Goal: Task Accomplishment & Management: Complete application form

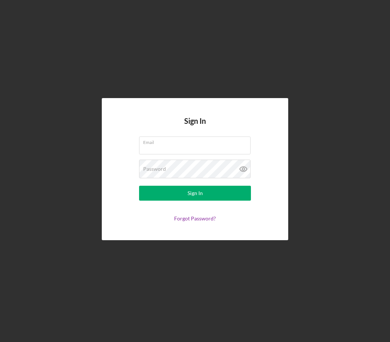
scroll to position [9, 0]
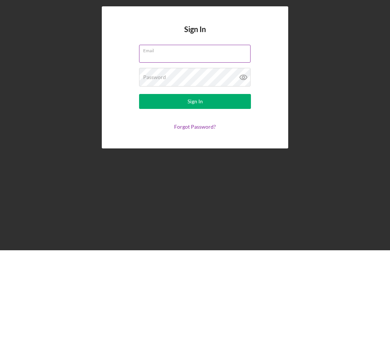
click at [186, 137] on input "Email" at bounding box center [195, 146] width 112 height 18
click at [237, 137] on div "Email" at bounding box center [195, 146] width 112 height 19
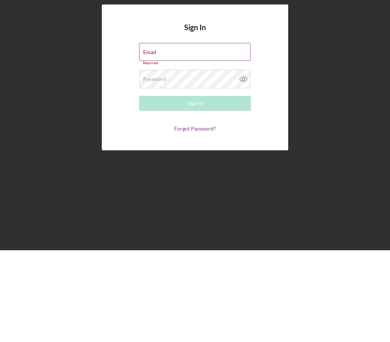
scroll to position [24, 0]
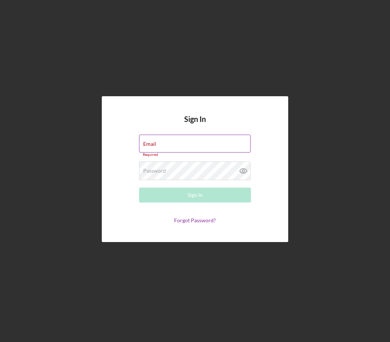
click at [176, 135] on div "Email Required" at bounding box center [195, 146] width 112 height 22
click at [164, 135] on input "Email" at bounding box center [195, 144] width 112 height 18
click at [184, 162] on div "Password Required" at bounding box center [195, 171] width 112 height 19
click at [176, 135] on input "Email" at bounding box center [195, 144] width 112 height 18
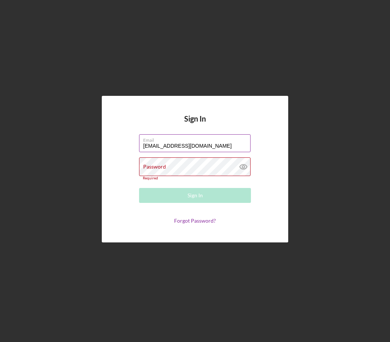
type input "[EMAIL_ADDRESS][DOMAIN_NAME]"
click at [185, 158] on div "Password Required" at bounding box center [195, 169] width 112 height 23
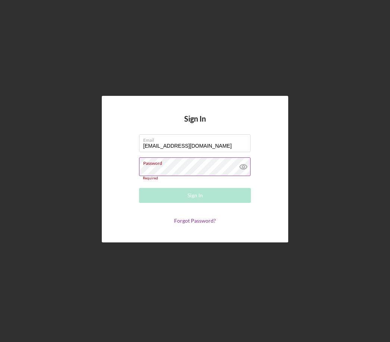
click at [245, 158] on icon at bounding box center [243, 167] width 19 height 19
click at [245, 165] on icon at bounding box center [243, 167] width 7 height 5
click at [199, 218] on link "Forgot Password?" at bounding box center [195, 221] width 42 height 6
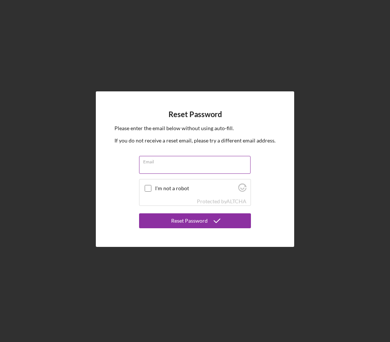
click at [197, 156] on div "Email" at bounding box center [195, 165] width 112 height 19
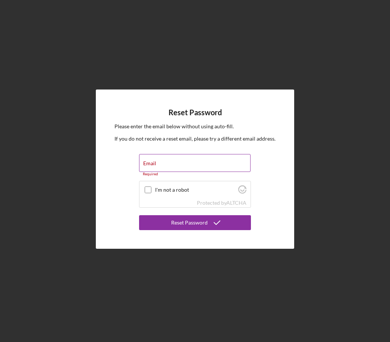
click at [184, 154] on div "Email Required" at bounding box center [195, 165] width 112 height 22
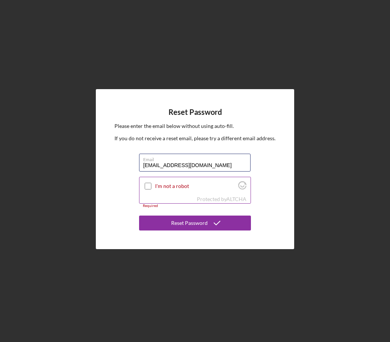
type input "[EMAIL_ADDRESS][DOMAIN_NAME]"
click at [161, 183] on label "I'm not a robot" at bounding box center [195, 186] width 81 height 6
click at [152, 183] on input "I'm not a robot" at bounding box center [148, 186] width 7 height 7
checkbox input "true"
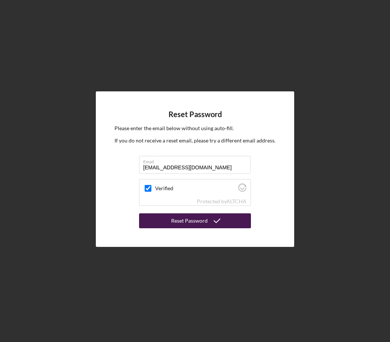
click at [209, 212] on icon "submit" at bounding box center [217, 221] width 19 height 19
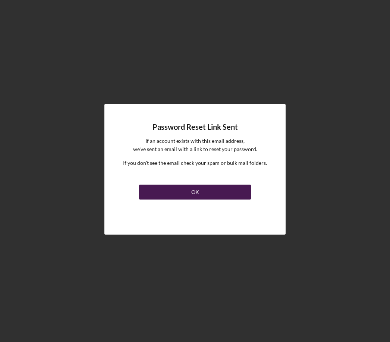
click at [215, 185] on button "OK" at bounding box center [195, 192] width 112 height 15
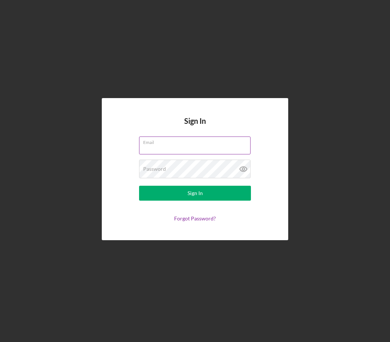
click at [183, 137] on div "Email" at bounding box center [195, 146] width 112 height 19
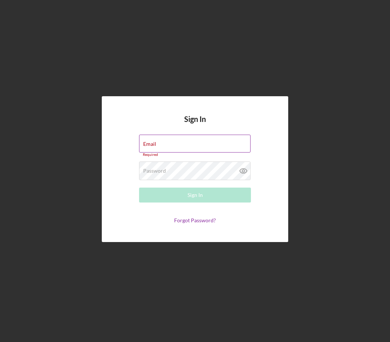
click at [196, 135] on div "Email Required" at bounding box center [195, 146] width 112 height 22
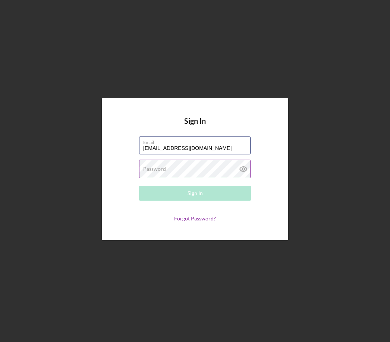
type input "[EMAIL_ADDRESS][DOMAIN_NAME]"
click at [160, 166] on label "Password" at bounding box center [154, 169] width 23 height 6
click at [194, 160] on div "Password Required" at bounding box center [195, 169] width 112 height 19
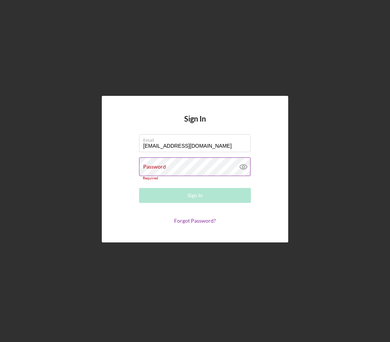
click at [181, 158] on div "Password Required" at bounding box center [195, 169] width 112 height 23
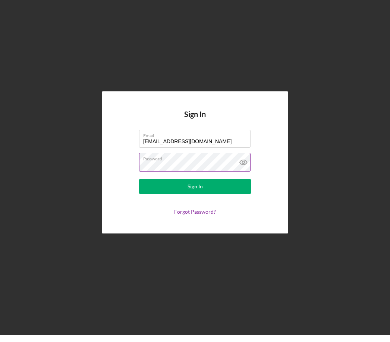
click at [244, 167] on icon at bounding box center [243, 169] width 7 height 5
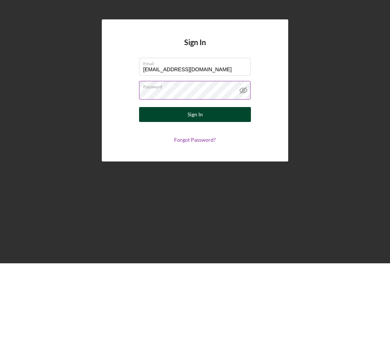
click at [217, 186] on button "Sign In" at bounding box center [195, 193] width 112 height 15
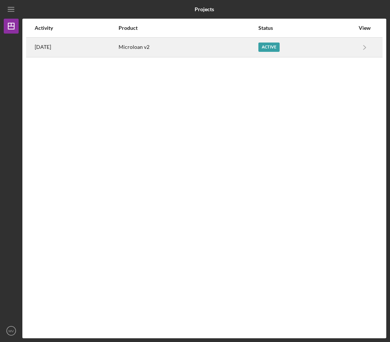
click at [271, 43] on div "Active" at bounding box center [269, 47] width 21 height 9
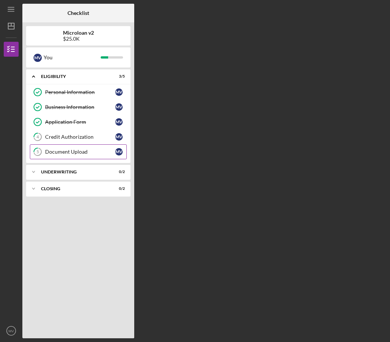
click at [96, 149] on div "Document Upload" at bounding box center [80, 152] width 70 height 6
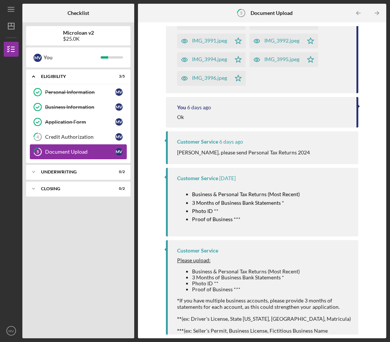
scroll to position [608, 0]
click at [93, 134] on div "Credit Authorization" at bounding box center [80, 137] width 70 height 6
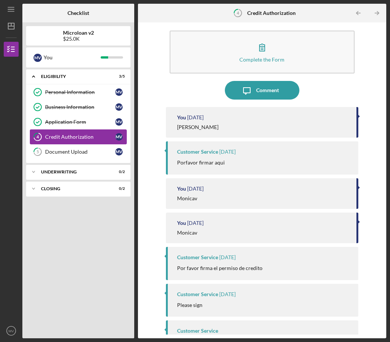
scroll to position [6, 0]
click at [259, 302] on div "Please sign" at bounding box center [264, 306] width 174 height 8
click at [244, 302] on div "Please sign" at bounding box center [264, 306] width 174 height 8
click at [264, 265] on div "Por favor firma el permiso de credito" at bounding box center [264, 269] width 174 height 8
click at [236, 292] on time "[DATE]" at bounding box center [227, 295] width 16 height 6
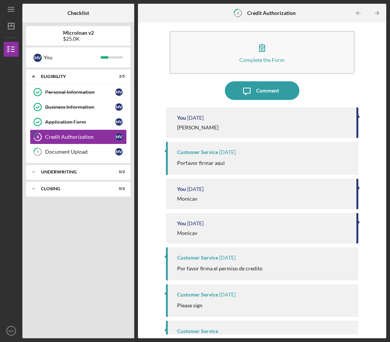
click at [253, 321] on div "Customer Service Please complete this form to give permission for a consumer cr…" at bounding box center [262, 340] width 193 height 38
click at [245, 159] on div "Porfavor firmar aqui" at bounding box center [264, 163] width 174 height 8
click at [244, 142] on div "Customer Service [DATE] Porfavor firmar aqui" at bounding box center [262, 158] width 193 height 33
click at [266, 81] on div "Comment" at bounding box center [267, 90] width 23 height 19
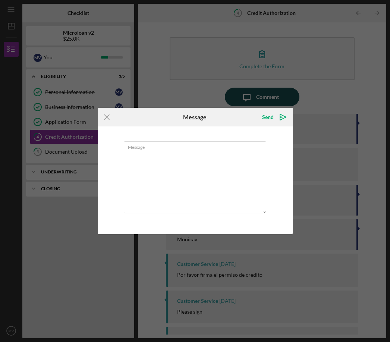
scroll to position [23, 0]
click at [310, 92] on div "Icon/Menu Close Message Send Icon/icon-invite-send Message Cancel Send Icon/ico…" at bounding box center [195, 171] width 390 height 342
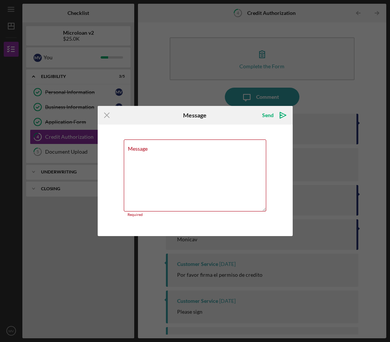
scroll to position [23, 0]
click at [165, 187] on textarea "Message" at bounding box center [195, 176] width 143 height 72
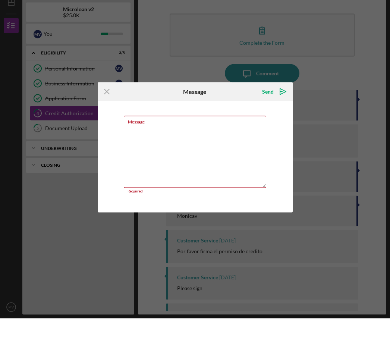
click at [323, 121] on div "Icon/Menu Close Message Send Icon/icon-invite-send Message Required Cancel Send…" at bounding box center [195, 171] width 390 height 342
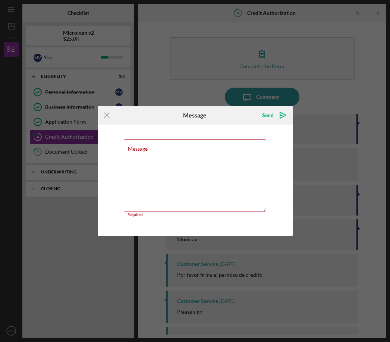
click at [293, 254] on div "Icon/Menu Close Message Send Icon/icon-invite-send Message Required Cancel Send…" at bounding box center [195, 171] width 390 height 342
click at [283, 233] on div "Message Required" at bounding box center [195, 181] width 195 height 112
click at [105, 118] on line at bounding box center [107, 115] width 5 height 5
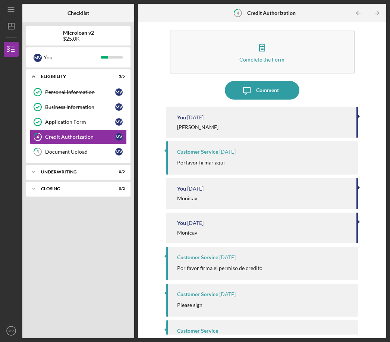
scroll to position [6, 0]
click at [315, 338] on div "Please complete this form to give permission for a consumer credit report to be…" at bounding box center [264, 344] width 174 height 12
click at [310, 338] on div "Please complete this form to give permission for a consumer credit report to be…" at bounding box center [264, 344] width 174 height 12
click at [281, 284] on div "Customer Service [DATE] Please sign" at bounding box center [262, 300] width 193 height 33
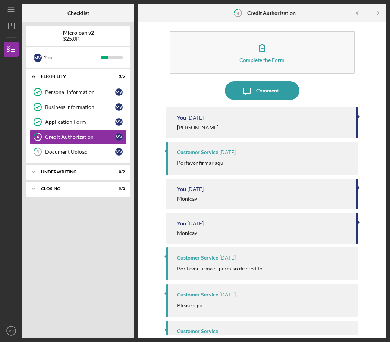
click at [278, 284] on div "Customer Service [DATE] Please sign" at bounding box center [262, 300] width 193 height 33
click at [192, 292] on div "Customer Service" at bounding box center [197, 295] width 41 height 6
click at [203, 292] on div "Customer Service" at bounding box center [197, 295] width 41 height 6
click at [168, 284] on div "Customer Service [DATE] Please sign" at bounding box center [262, 300] width 193 height 33
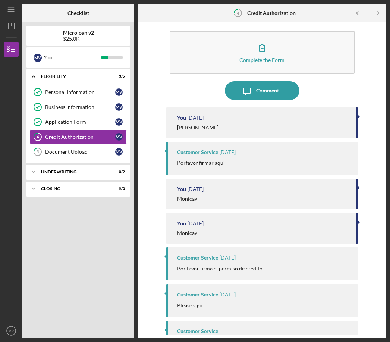
click at [202, 265] on p "Por favor firma el permiso de credito" at bounding box center [219, 269] width 85 height 8
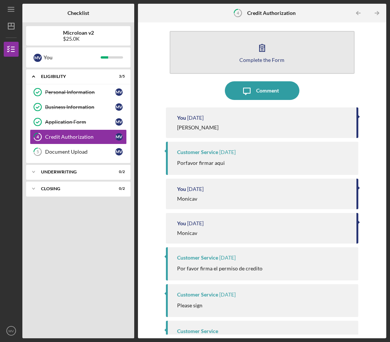
click at [224, 32] on button "Complete the Form Form" at bounding box center [263, 52] width 186 height 43
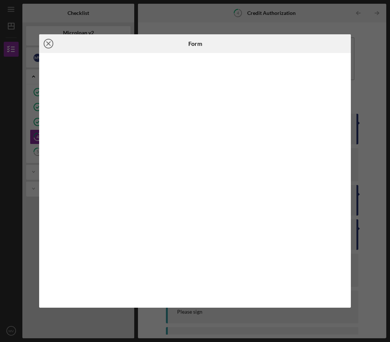
click at [49, 44] on icon "Icon/Close" at bounding box center [48, 43] width 19 height 19
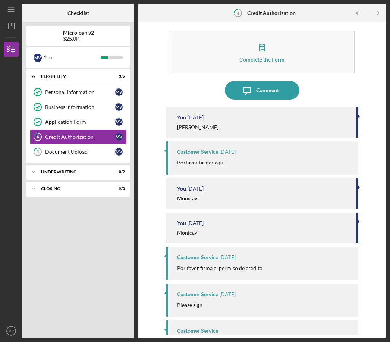
scroll to position [6, 0]
click at [303, 321] on div "Customer Service Please complete this form to give permission for a consumer cr…" at bounding box center [262, 340] width 193 height 38
click at [364, 325] on div "Complete the Form Form Icon/Message Comment You [DATE] [PERSON_NAME] Customer S…" at bounding box center [262, 180] width 241 height 309
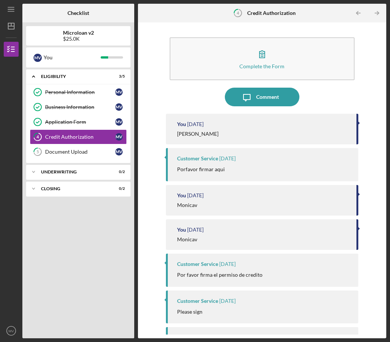
scroll to position [0, 0]
click at [71, 149] on div "Document Upload" at bounding box center [80, 152] width 70 height 6
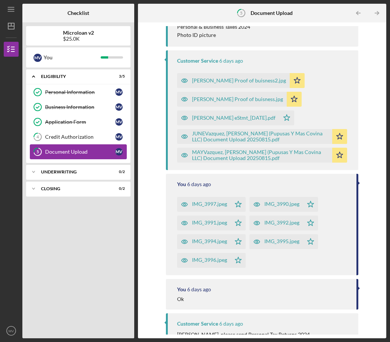
scroll to position [426, 0]
click at [341, 148] on icon "Icon/Star" at bounding box center [340, 155] width 15 height 15
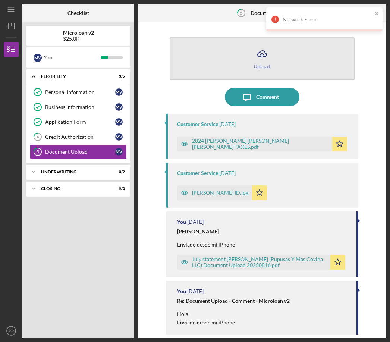
click at [255, 47] on button "Icon/Upload Upload" at bounding box center [263, 58] width 186 height 43
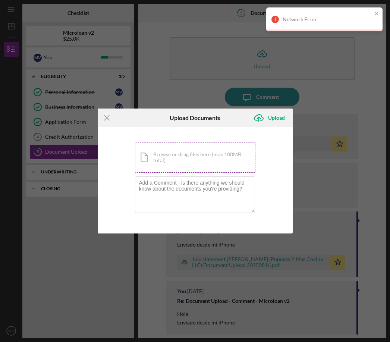
click at [179, 159] on div "Icon/Document Browse or drag files here (max 100MB total) Tap to choose files o…" at bounding box center [195, 157] width 121 height 31
click at [108, 116] on icon "Icon/Menu Close" at bounding box center [107, 118] width 19 height 19
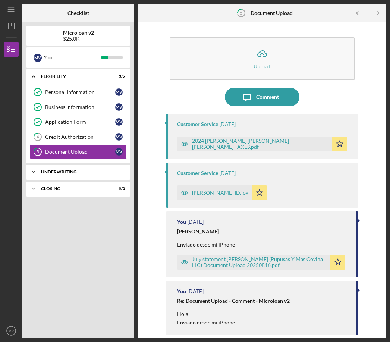
click at [63, 170] on div "Underwriting" at bounding box center [81, 172] width 80 height 4
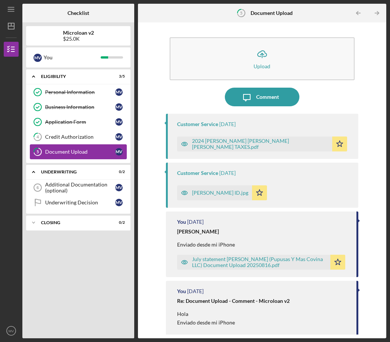
click at [53, 144] on link "5 Document Upload M V" at bounding box center [78, 151] width 97 height 15
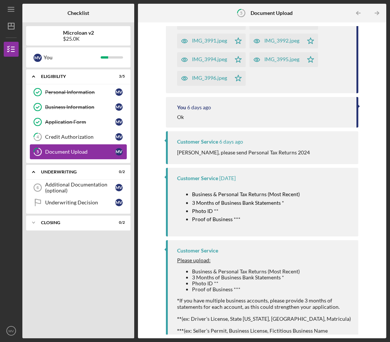
scroll to position [608, 0]
click at [59, 134] on div "Credit Authorization" at bounding box center [80, 137] width 70 height 6
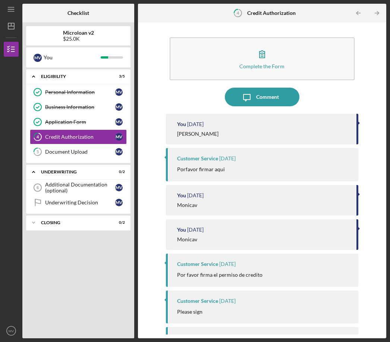
click at [200, 148] on div "Customer Service [DATE] Porfavor firmar aqui" at bounding box center [262, 164] width 193 height 33
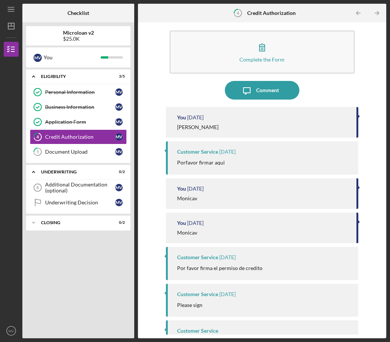
scroll to position [6, 0]
click at [194, 302] on p "Please sign" at bounding box center [189, 306] width 25 height 8
click at [197, 284] on div "Customer Service [DATE] Please sign" at bounding box center [262, 300] width 193 height 33
click at [192, 302] on p "Please sign" at bounding box center [189, 306] width 25 height 8
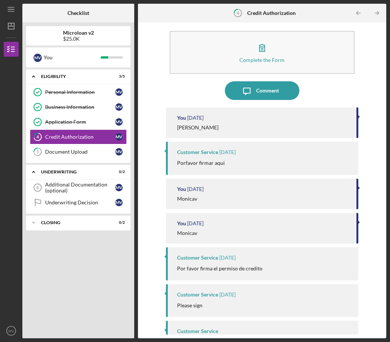
click at [191, 302] on p "Please sign" at bounding box center [189, 306] width 25 height 8
click at [180, 292] on div "Customer Service" at bounding box center [197, 295] width 41 height 6
click at [317, 311] on div "Customer Service [DATE] Please sign" at bounding box center [262, 300] width 193 height 33
click at [321, 280] on div "You [DATE] [PERSON_NAME] Customer Service [DATE] Porfavor firmar aqui You [DATE…" at bounding box center [262, 215] width 193 height 214
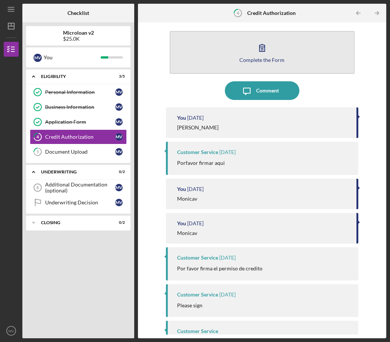
click at [305, 62] on button "Complete the Form Form" at bounding box center [263, 52] width 186 height 43
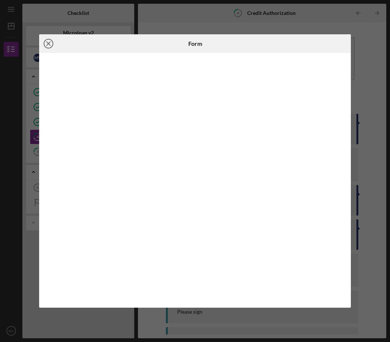
click at [50, 44] on line at bounding box center [49, 44] width 4 height 4
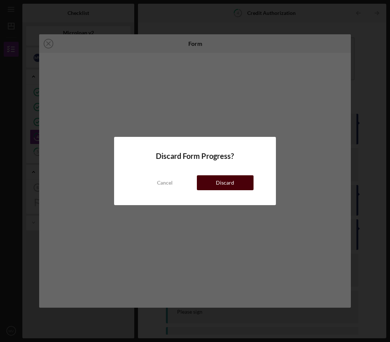
click at [240, 183] on button "Discard" at bounding box center [225, 182] width 57 height 15
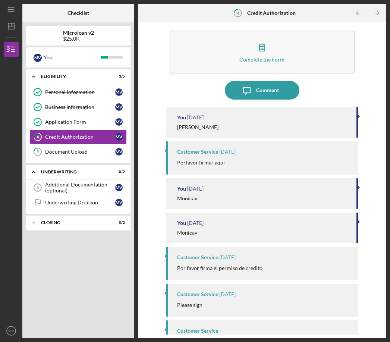
scroll to position [6, 0]
click at [314, 265] on div "Por favor firma el permiso de credito" at bounding box center [264, 269] width 174 height 8
click at [322, 255] on div "Customer Service [DATE]" at bounding box center [264, 258] width 174 height 6
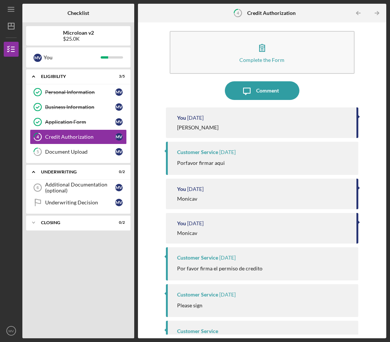
click at [324, 255] on div "Customer Service [DATE]" at bounding box center [264, 258] width 174 height 6
click at [325, 265] on div "Por favor firma el permiso de credito" at bounding box center [264, 269] width 174 height 8
click at [325, 247] on div "Customer Service [DATE] Por favor firma el permiso de credito" at bounding box center [262, 263] width 193 height 33
click at [321, 265] on div "Por favor firma el permiso de credito" at bounding box center [264, 269] width 174 height 8
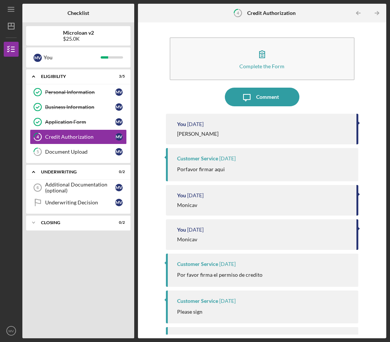
scroll to position [0, 0]
click at [87, 182] on div "Additional Documentation (optional)" at bounding box center [80, 188] width 70 height 12
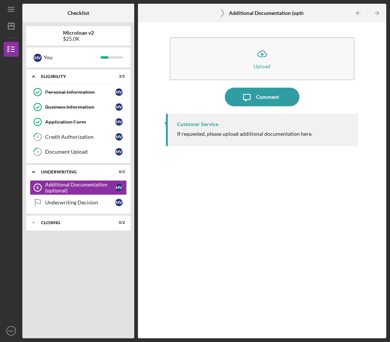
click at [273, 114] on div "Customer Service If requested, please upload additional documentation here." at bounding box center [262, 130] width 193 height 32
click at [213, 114] on div "Customer Service If requested, please upload additional documentation here." at bounding box center [262, 130] width 193 height 32
click at [89, 200] on div "Underwriting Decision" at bounding box center [80, 203] width 70 height 6
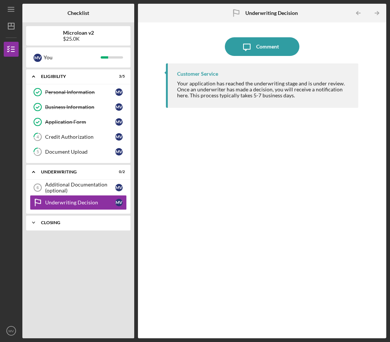
click at [85, 221] on div "Closing" at bounding box center [81, 223] width 80 height 4
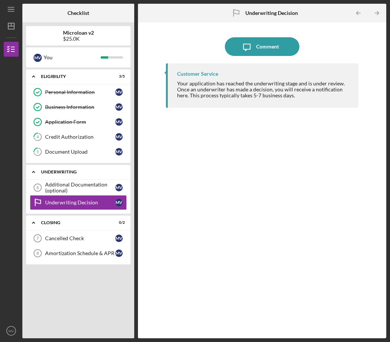
click at [119, 170] on div "Underwriting" at bounding box center [81, 172] width 80 height 4
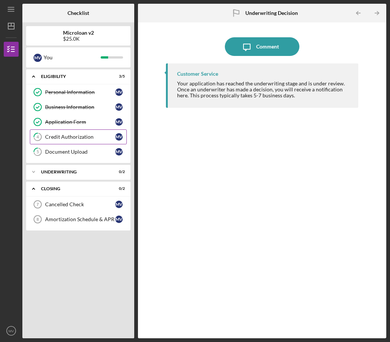
click at [54, 134] on div "Credit Authorization" at bounding box center [80, 137] width 70 height 6
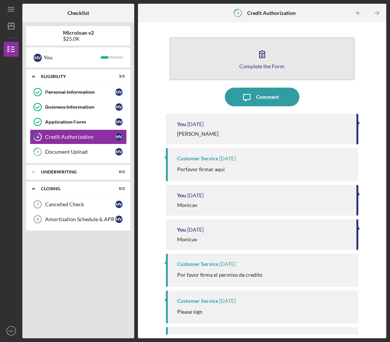
click at [284, 40] on button "Complete the Form Form" at bounding box center [263, 58] width 186 height 43
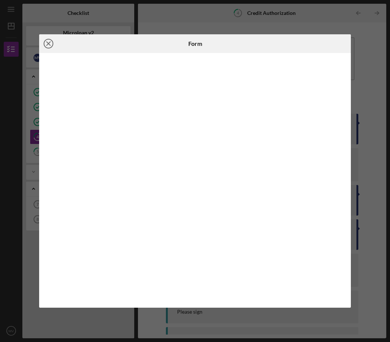
click at [50, 45] on line at bounding box center [49, 44] width 4 height 4
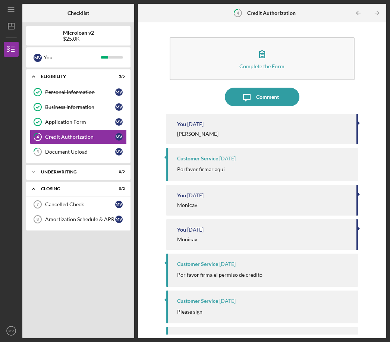
click at [261, 114] on div "You [DATE] [PERSON_NAME]" at bounding box center [262, 129] width 193 height 31
click at [353, 114] on div "You [DATE] [PERSON_NAME]" at bounding box center [262, 129] width 193 height 31
click at [358, 185] on div "You [DATE] [PERSON_NAME]" at bounding box center [262, 200] width 193 height 31
click at [335, 165] on div "Porfavor firmar aqui" at bounding box center [264, 169] width 174 height 8
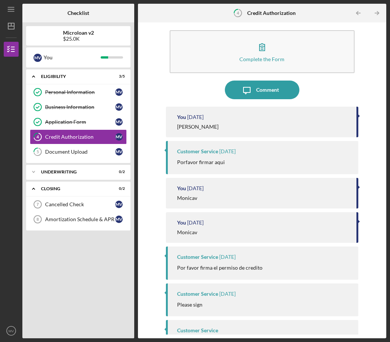
scroll to position [6, 0]
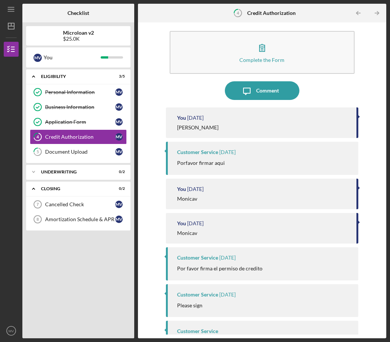
click at [265, 338] on div "Please complete this form to give permission for a consumer credit report to be…" at bounding box center [264, 344] width 174 height 12
click at [268, 321] on div "Customer Service Please complete this form to give permission for a consumer cr…" at bounding box center [262, 340] width 193 height 38
click at [257, 338] on div "Please complete this form to give permission for a consumer credit report to be…" at bounding box center [264, 344] width 174 height 12
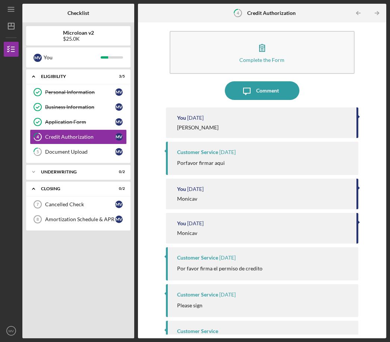
click at [217, 321] on div "Customer Service Please complete this form to give permission for a consumer cr…" at bounding box center [262, 340] width 193 height 38
click at [197, 321] on div "Customer Service Please complete this form to give permission for a consumer cr…" at bounding box center [262, 340] width 193 height 38
click at [195, 338] on div "Please complete this form to give permission for a consumer credit report to be…" at bounding box center [264, 344] width 174 height 12
click at [63, 144] on link "5 Document Upload M V" at bounding box center [78, 151] width 97 height 15
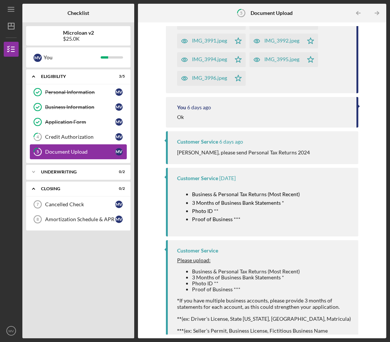
scroll to position [608, 0]
click at [46, 143] on icon "5" at bounding box center [37, 152] width 19 height 19
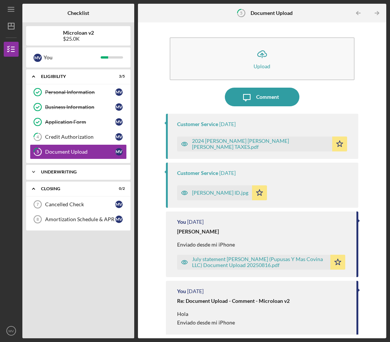
click at [33, 165] on icon "Icon/Expander" at bounding box center [33, 172] width 15 height 15
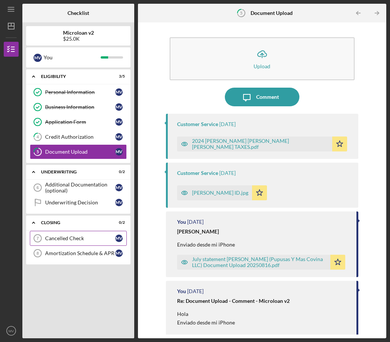
click at [41, 229] on icon "Cancelled Check 7" at bounding box center [37, 238] width 19 height 19
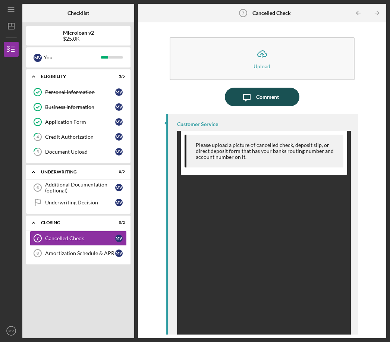
click at [278, 88] on div "Comment" at bounding box center [267, 97] width 23 height 19
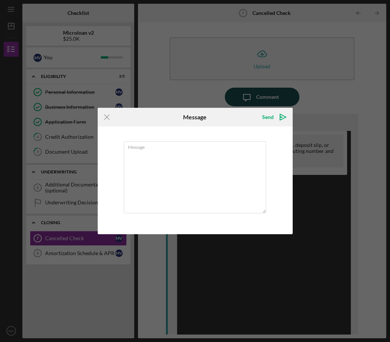
scroll to position [22, 0]
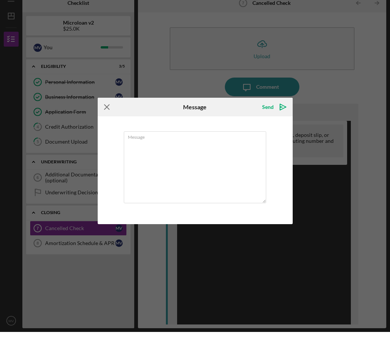
click at [107, 108] on icon "Icon/Menu Close" at bounding box center [107, 117] width 19 height 19
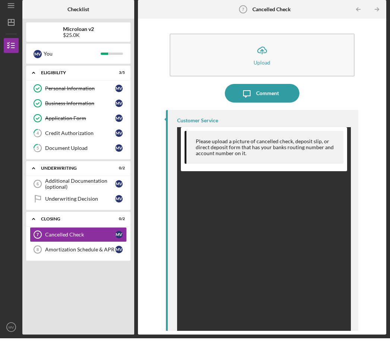
scroll to position [24, 0]
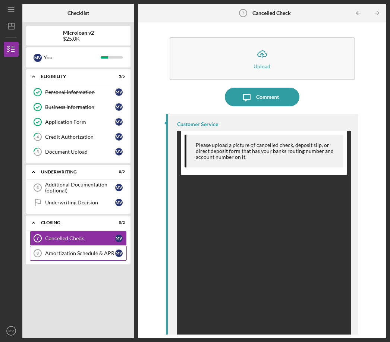
click at [92, 250] on div "Amortization Schedule & APR" at bounding box center [80, 253] width 70 height 6
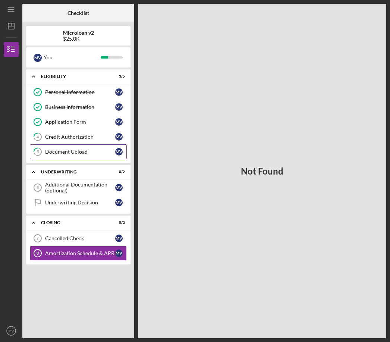
click at [41, 143] on icon "5" at bounding box center [37, 152] width 19 height 19
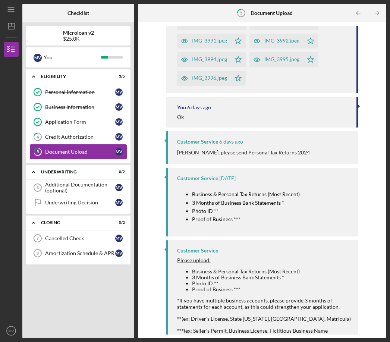
scroll to position [608, 0]
click at [54, 134] on div "Credit Authorization" at bounding box center [80, 137] width 70 height 6
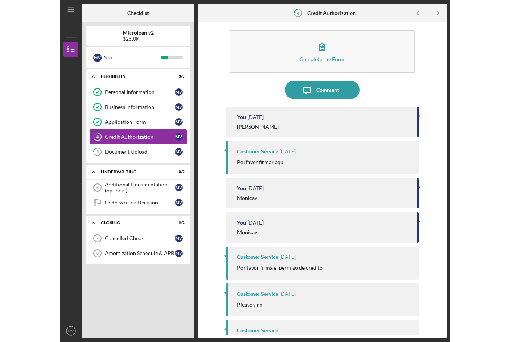
scroll to position [6, 0]
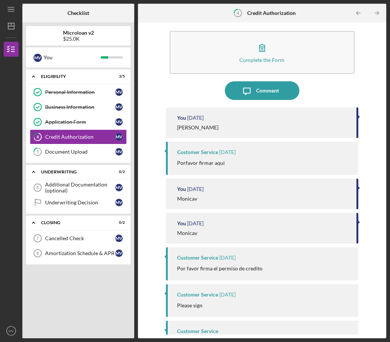
click at [211, 338] on div "Please complete this form to give permission for a consumer credit report to be…" at bounding box center [264, 344] width 174 height 12
click at [212, 321] on div "Customer Service Please complete this form to give permission for a consumer cr…" at bounding box center [262, 340] width 193 height 38
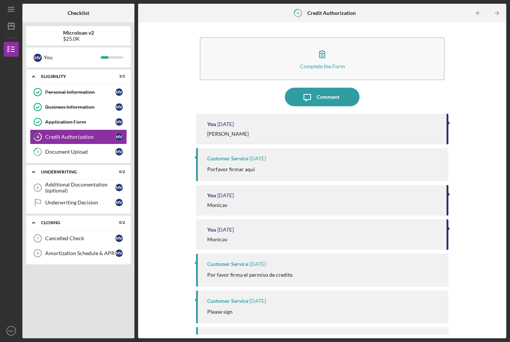
scroll to position [0, 0]
